Goal: Task Accomplishment & Management: Manage account settings

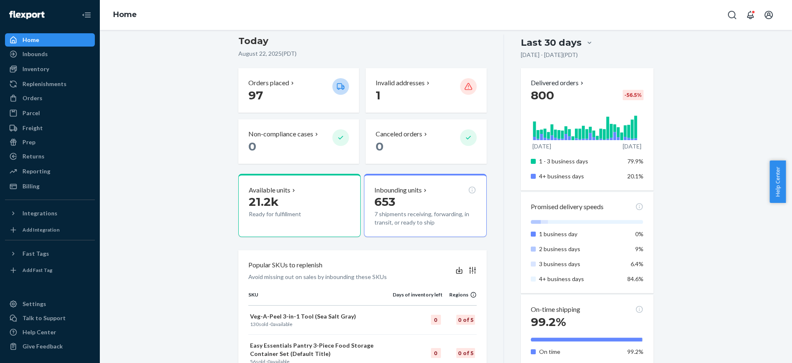
scroll to position [166, 0]
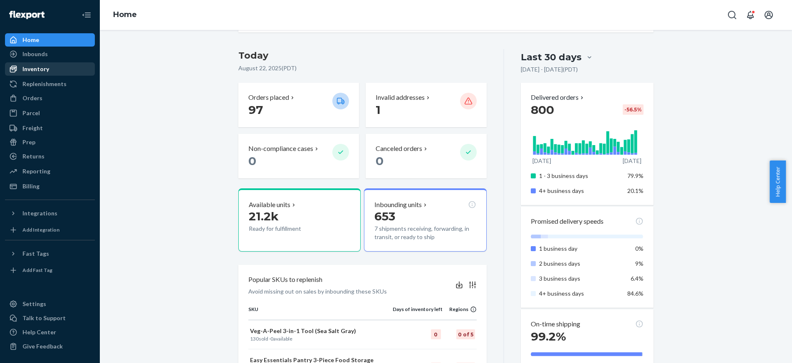
click at [37, 64] on div "Inventory" at bounding box center [50, 69] width 88 height 12
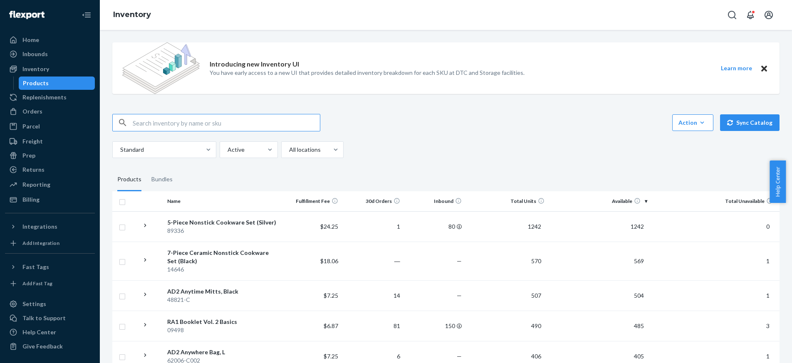
click at [228, 120] on input "text" at bounding box center [226, 122] width 187 height 17
paste input "89336"
type input "89336"
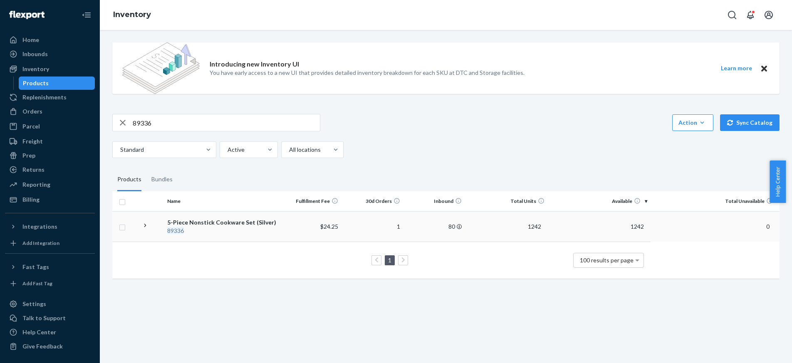
click at [218, 224] on div "5-Piece Nonstick Cookware Set (Silver)" at bounding box center [221, 223] width 109 height 8
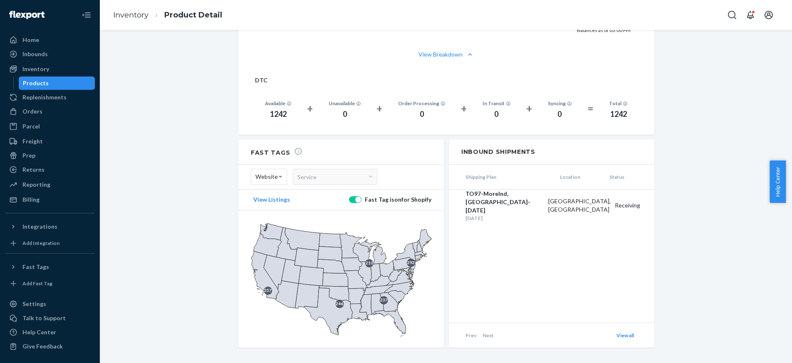
scroll to position [618, 0]
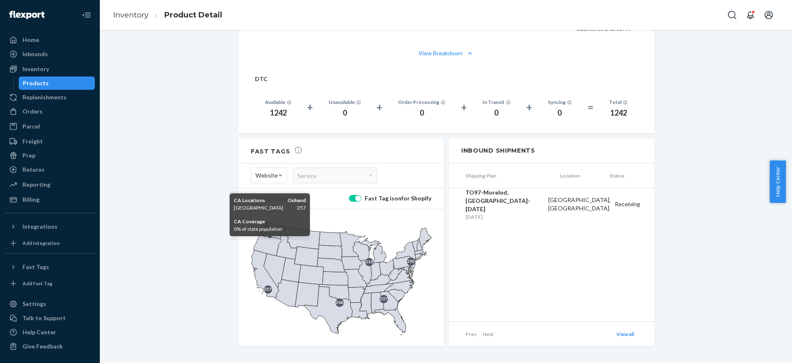
click at [264, 279] on icon at bounding box center [265, 273] width 28 height 47
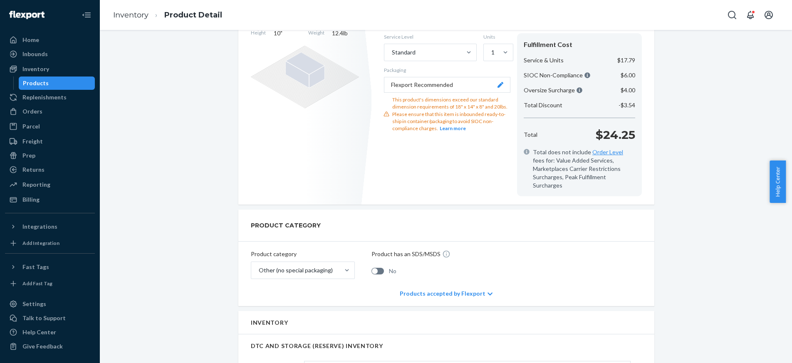
scroll to position [202, 0]
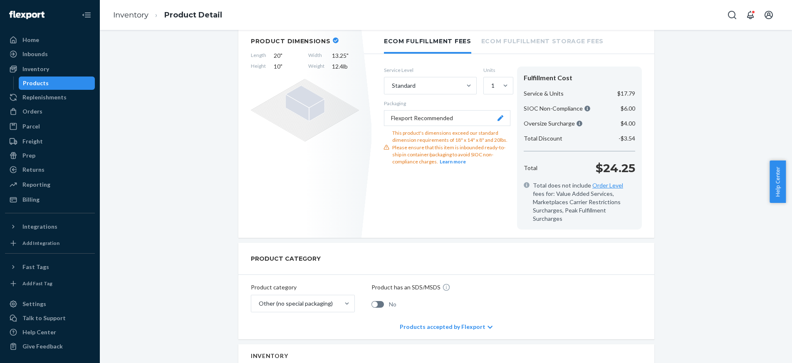
click at [450, 161] on button "Learn more" at bounding box center [453, 161] width 26 height 7
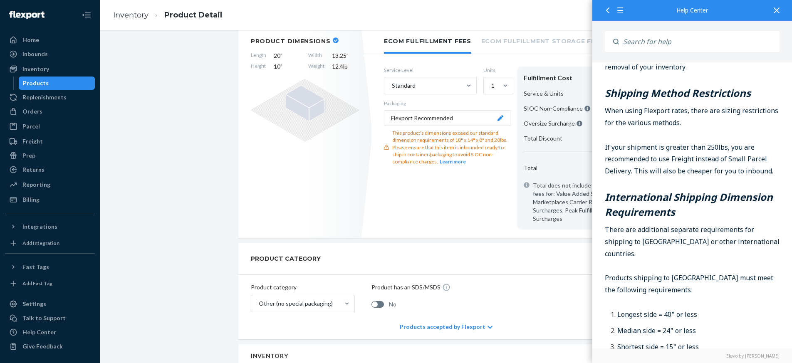
scroll to position [375, 0]
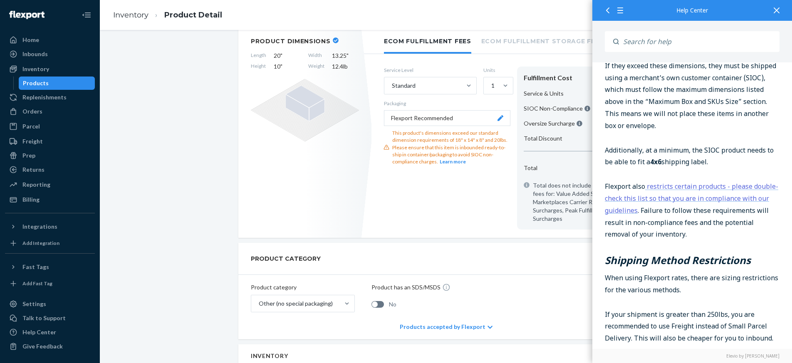
click at [780, 10] on div at bounding box center [777, 10] width 18 height 20
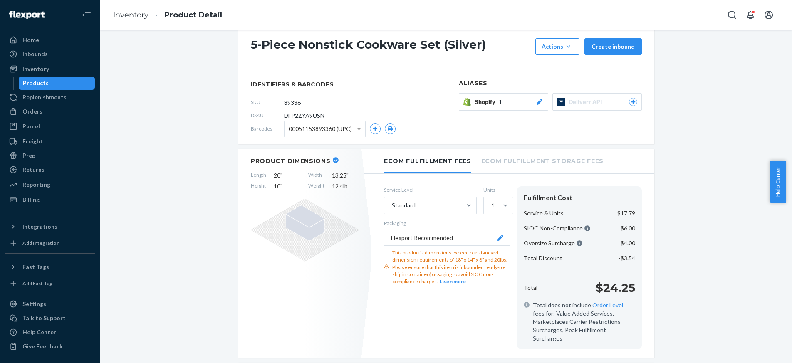
scroll to position [77, 0]
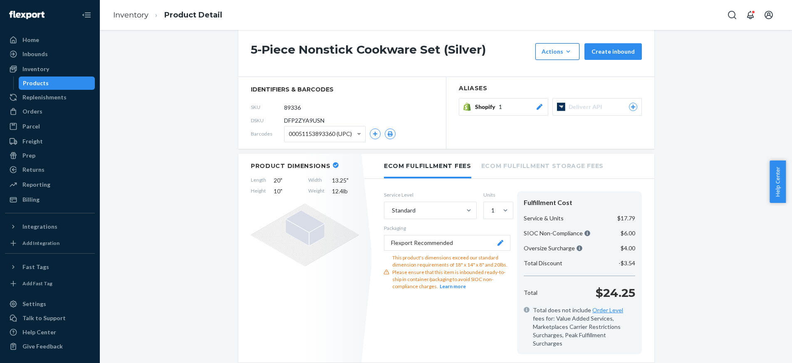
click at [569, 55] on icon "button" at bounding box center [568, 51] width 8 height 8
click at [303, 72] on div "5-Piece Nonstick Cookware Set (Silver) Actions Hide Request removal Create inbo…" at bounding box center [446, 52] width 416 height 50
click at [243, 260] on div "Product Dimensions Length 20 " Width 13.25 " Height 10 " Weight 12.4 lb" at bounding box center [304, 258] width 133 height 209
click at [325, 9] on div "Inventory Product Detail" at bounding box center [446, 15] width 693 height 30
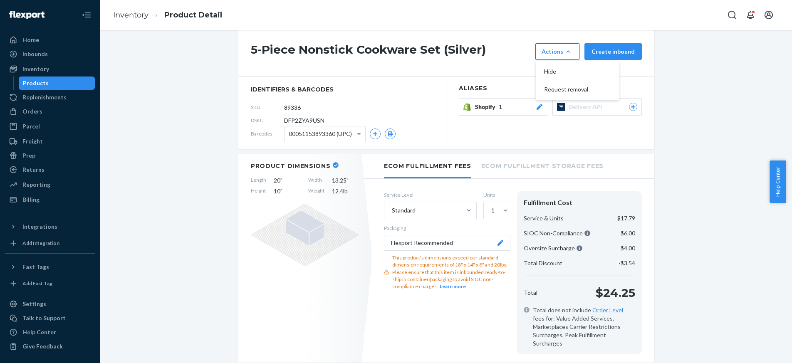
click at [568, 53] on icon "button" at bounding box center [568, 51] width 8 height 8
